Goal: Task Accomplishment & Management: Manage account settings

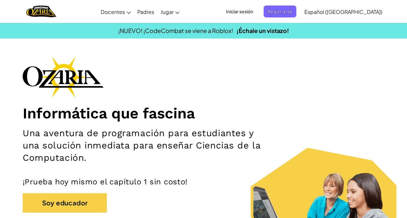
click at [257, 10] on span "Iniciar sesión" at bounding box center [239, 12] width 35 height 12
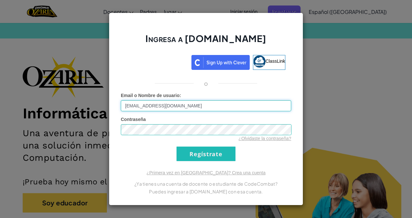
click at [150, 104] on input "[EMAIL_ADDRESS][DOMAIN_NAME]" at bounding box center [206, 105] width 170 height 11
click at [152, 105] on input "[EMAIL_ADDRESS][DOMAIN_NAME]" at bounding box center [206, 105] width 170 height 11
type input "[EMAIL_ADDRESS][DOMAIN_NAME]"
click at [165, 123] on div "Contraseña ¿Olvidaste la contraseña?" at bounding box center [206, 129] width 170 height 26
click at [264, 160] on form "Email o Nombre de usuario : [EMAIL_ADDRESS][DOMAIN_NAME] Contraseña ¿Olvidaste …" at bounding box center [206, 126] width 170 height 69
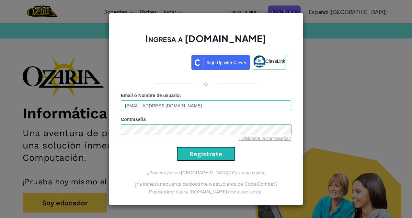
click at [222, 154] on input "Regístrate" at bounding box center [206, 154] width 59 height 15
